Goal: Use online tool/utility: Utilize a website feature to perform a specific function

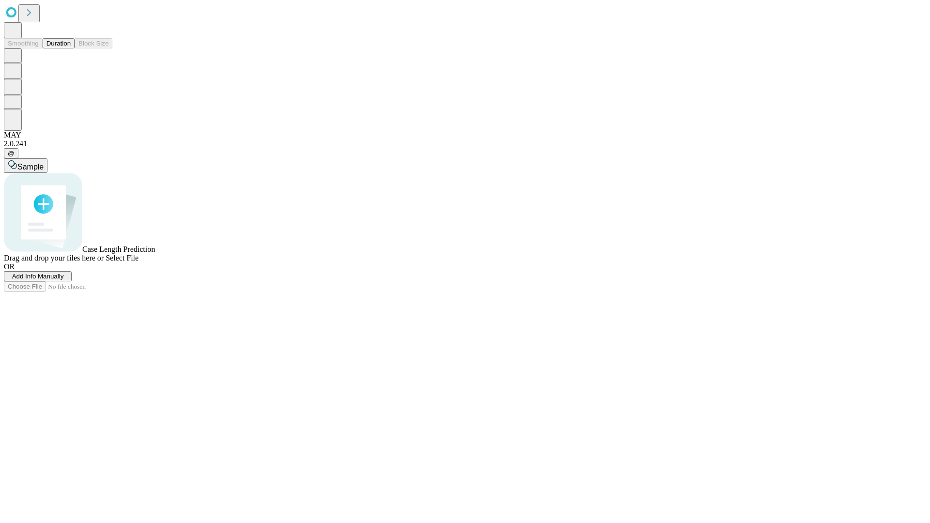
click at [71, 48] on button "Duration" at bounding box center [59, 43] width 32 height 10
click at [44, 163] on span "Sample" at bounding box center [30, 167] width 26 height 8
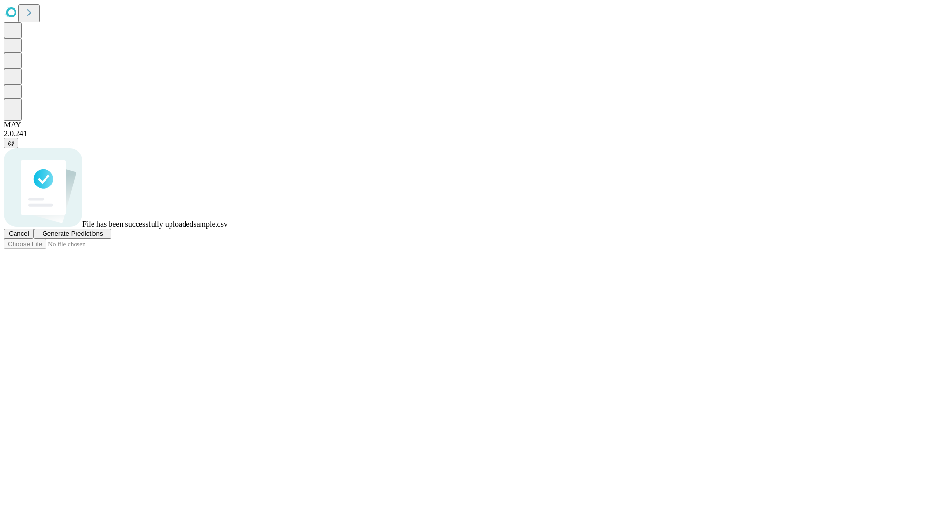
click at [103, 237] on span "Generate Predictions" at bounding box center [72, 233] width 61 height 7
